Goal: Find specific page/section: Find specific page/section

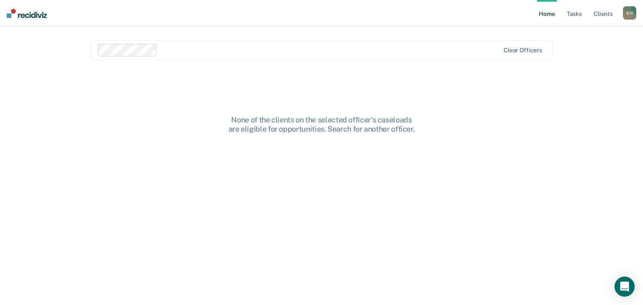
click at [545, 10] on link "Home" at bounding box center [546, 13] width 19 height 27
